Goal: Navigation & Orientation: Find specific page/section

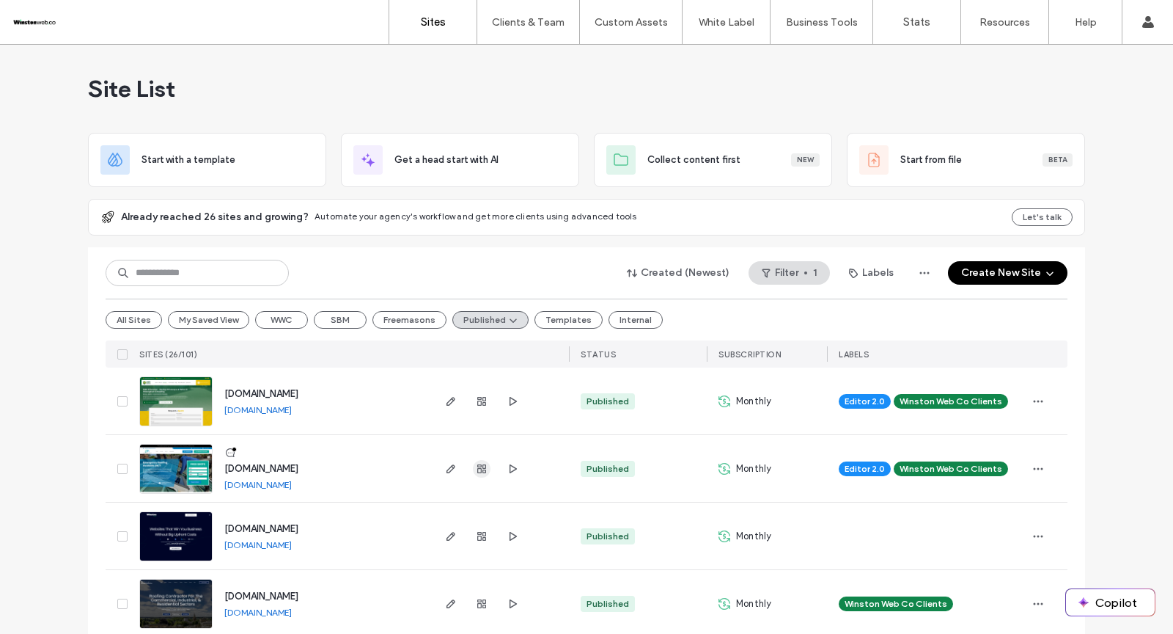
click at [482, 474] on span "button" at bounding box center [482, 469] width 18 height 18
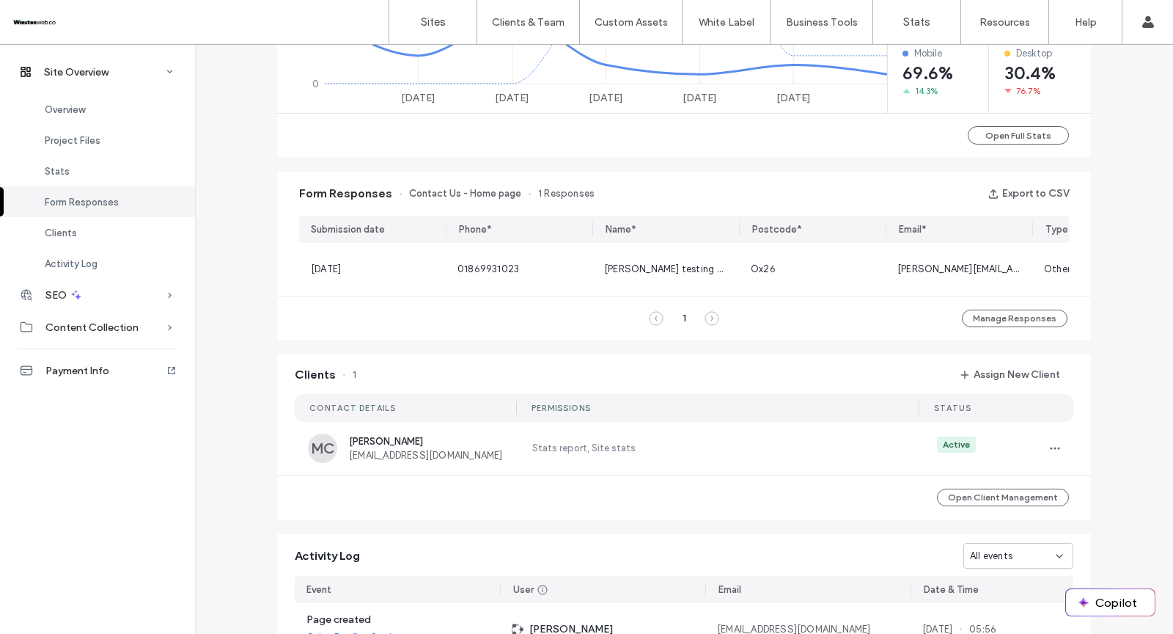
scroll to position [619, 0]
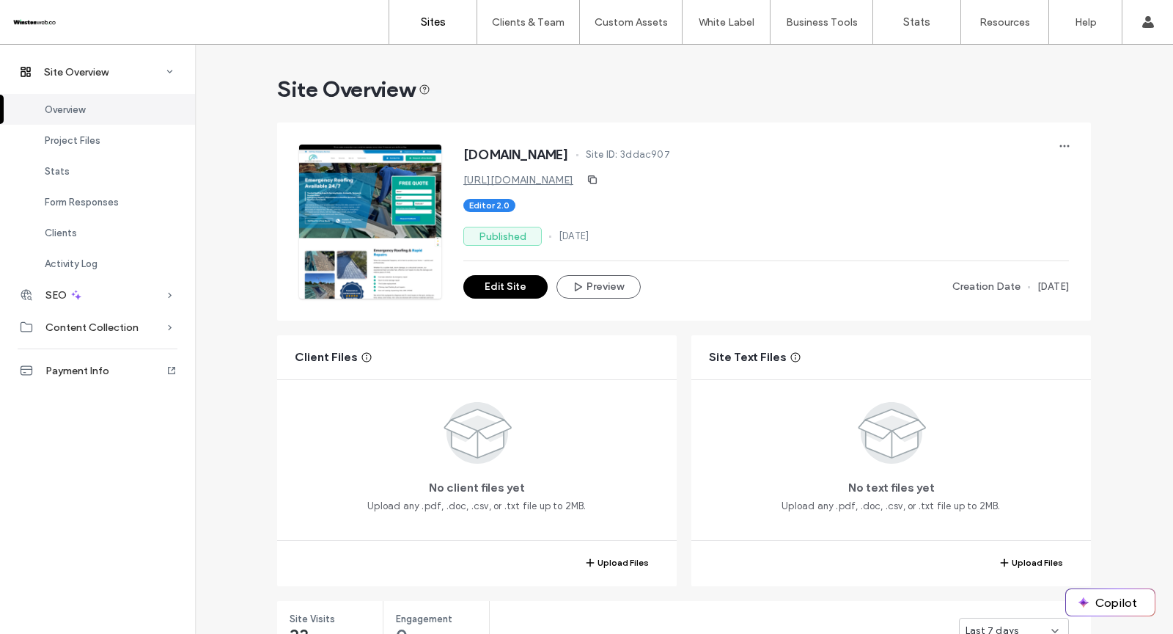
click at [439, 21] on label "Sites" at bounding box center [433, 21] width 25 height 13
